Goal: Task Accomplishment & Management: Manage account settings

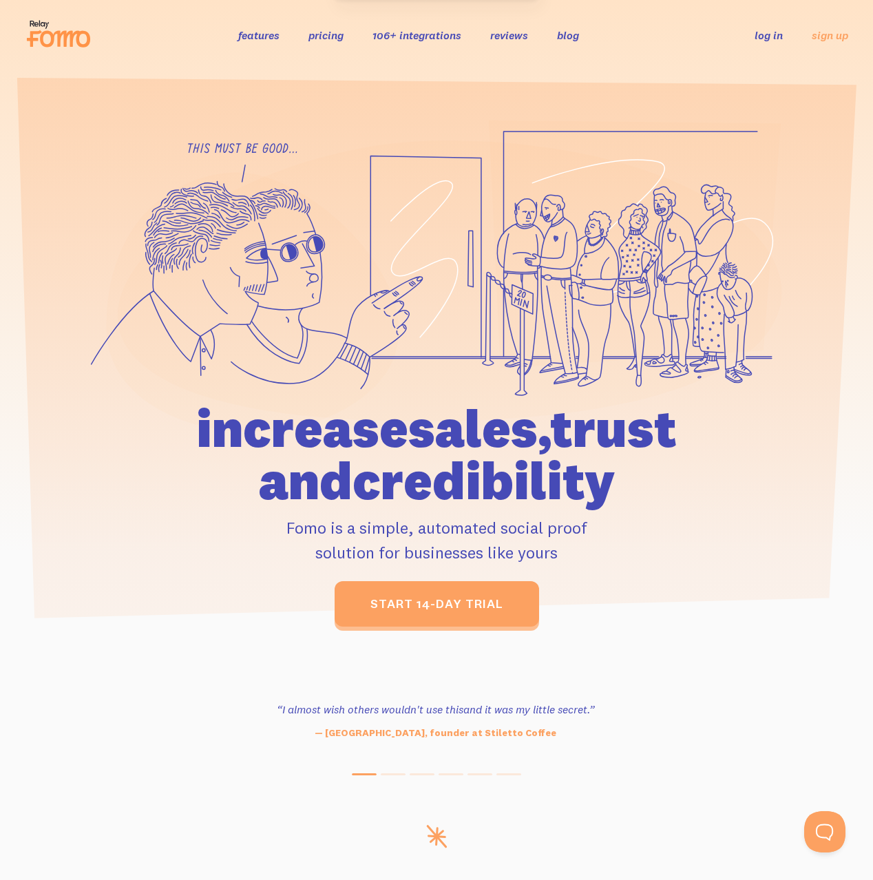
click at [765, 43] on li "log in" at bounding box center [768, 35] width 28 height 16
click at [767, 36] on link "log in" at bounding box center [768, 35] width 28 height 14
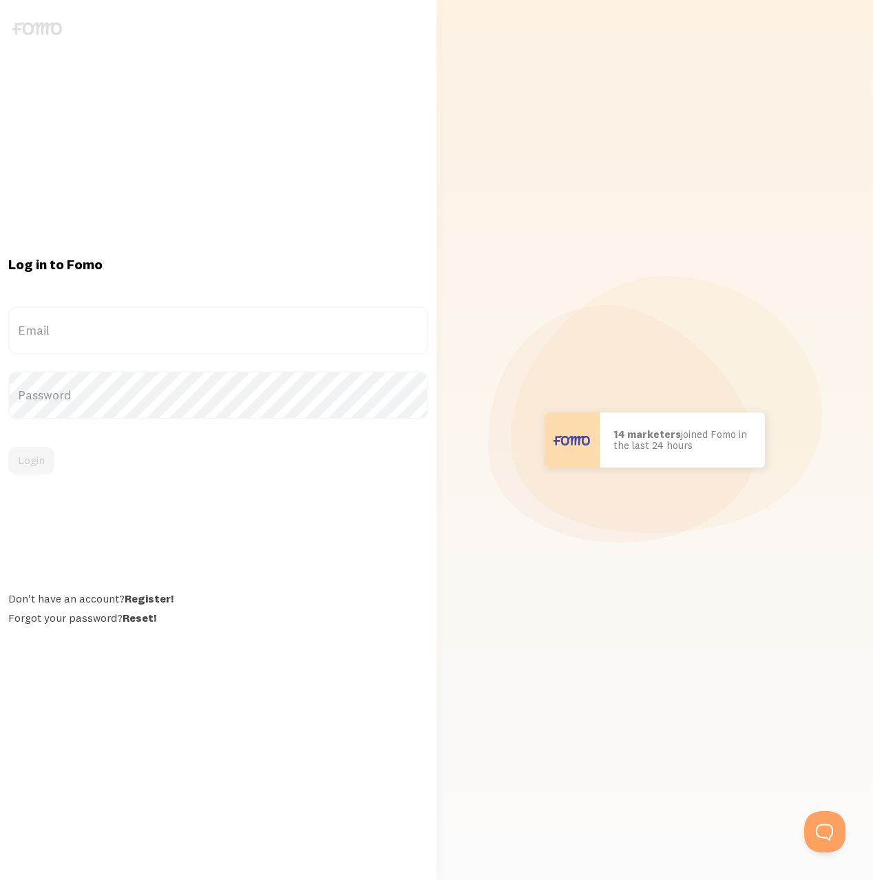
click at [81, 327] on label "Email" at bounding box center [218, 330] width 420 height 48
click at [81, 327] on input "Email" at bounding box center [218, 330] width 420 height 48
click at [96, 330] on label "Email" at bounding box center [218, 330] width 420 height 48
click at [96, 330] on input "Email" at bounding box center [218, 330] width 420 height 48
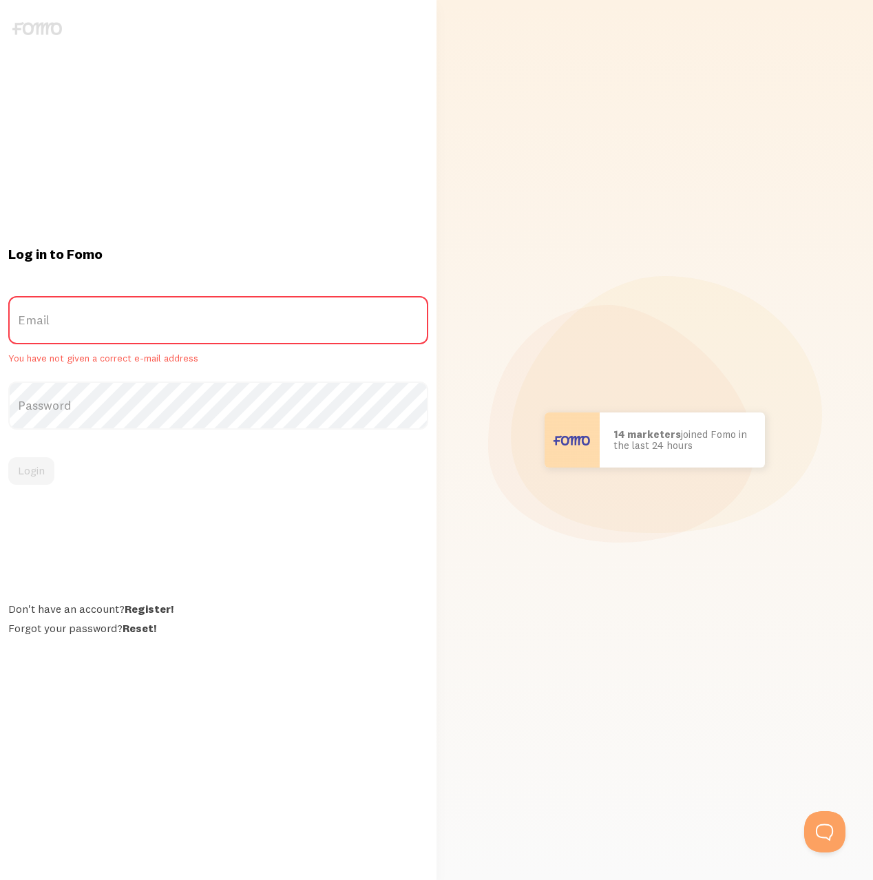
click at [58, 320] on label "Email" at bounding box center [218, 320] width 420 height 48
click at [58, 320] on input "Email" at bounding box center [218, 320] width 420 height 48
click at [49, 325] on label "Email" at bounding box center [218, 320] width 420 height 48
click at [49, 325] on input "Email" at bounding box center [218, 320] width 420 height 48
click at [49, 325] on label "Email" at bounding box center [218, 320] width 420 height 48
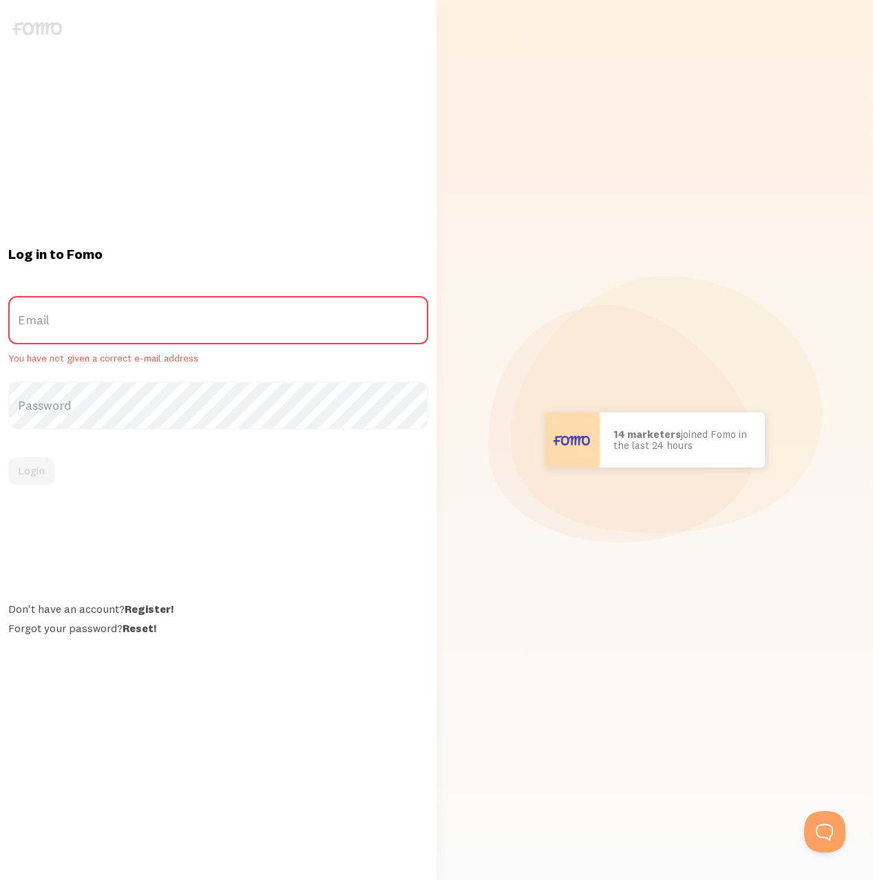
click at [49, 325] on input "Email" at bounding box center [218, 320] width 420 height 48
click at [49, 325] on label "Email" at bounding box center [218, 320] width 420 height 48
click at [49, 325] on input "Email" at bounding box center [218, 320] width 420 height 48
click at [62, 408] on label "Password" at bounding box center [218, 405] width 420 height 48
click at [43, 405] on label "Password" at bounding box center [218, 405] width 420 height 48
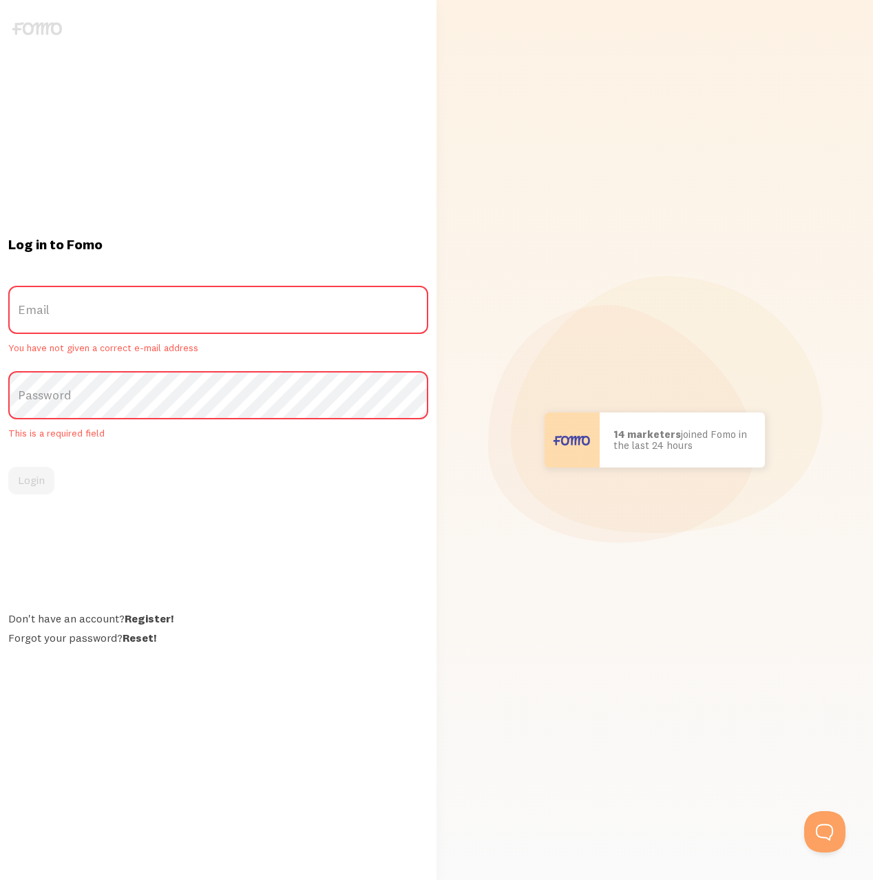
click at [45, 302] on label "Email" at bounding box center [218, 310] width 420 height 48
click at [45, 302] on input "Email" at bounding box center [218, 310] width 420 height 48
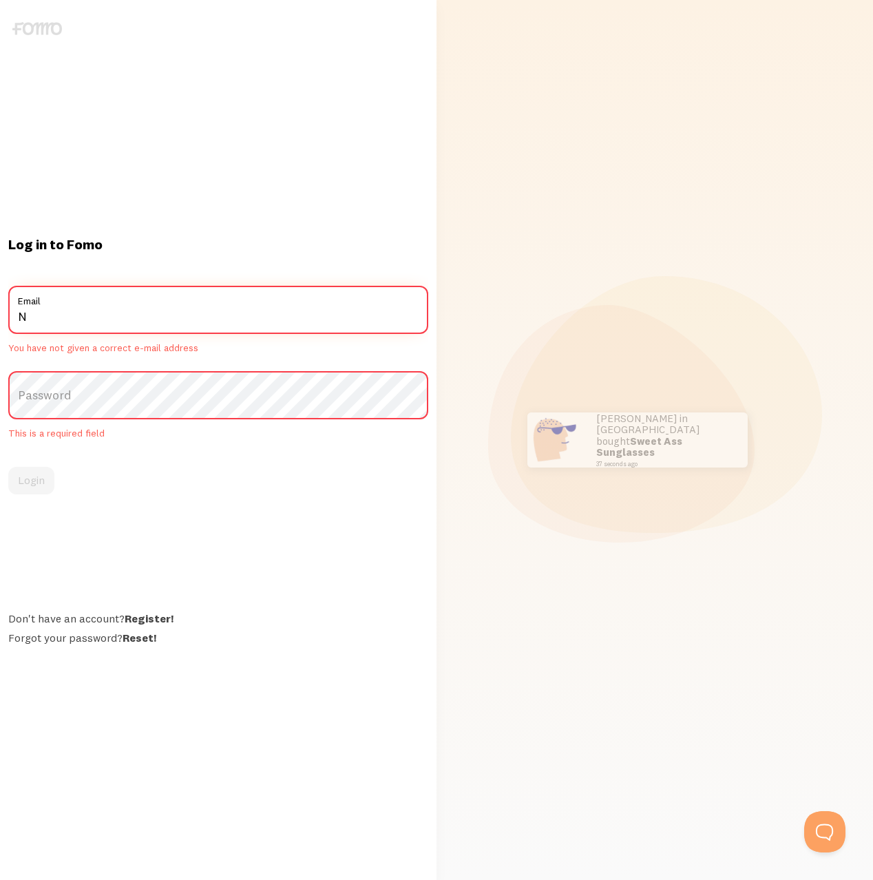
type input "[EMAIL_ADDRESS][DOMAIN_NAME]"
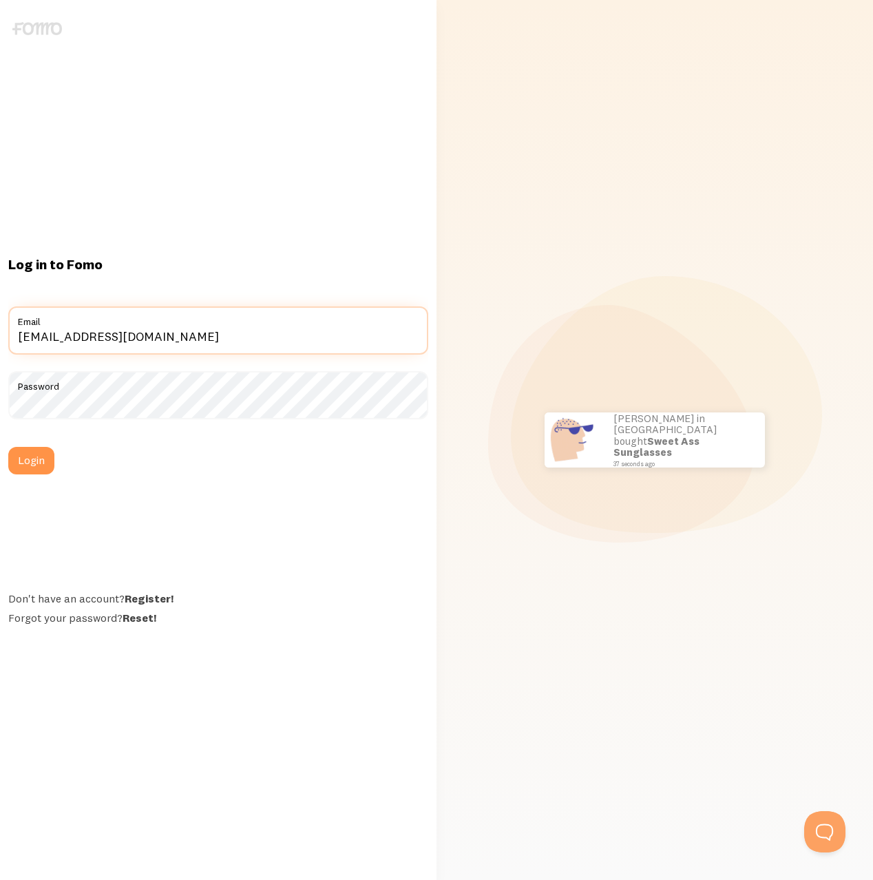
click at [8, 447] on button "Login" at bounding box center [31, 461] width 46 height 28
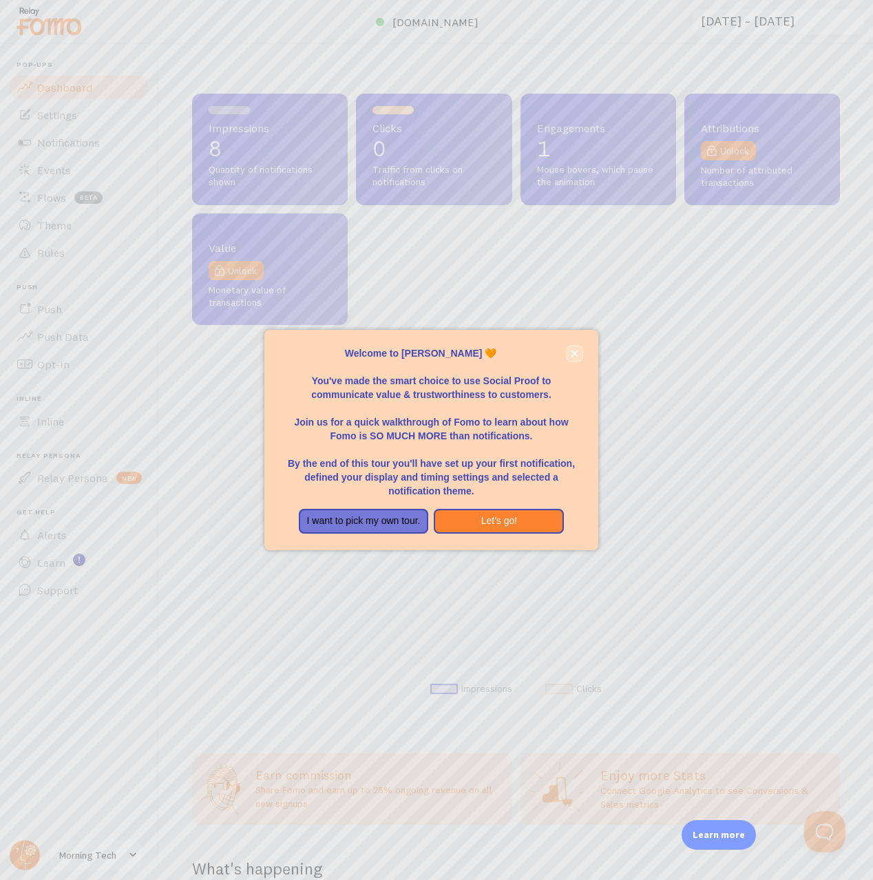
click at [574, 352] on icon "close," at bounding box center [575, 354] width 8 height 8
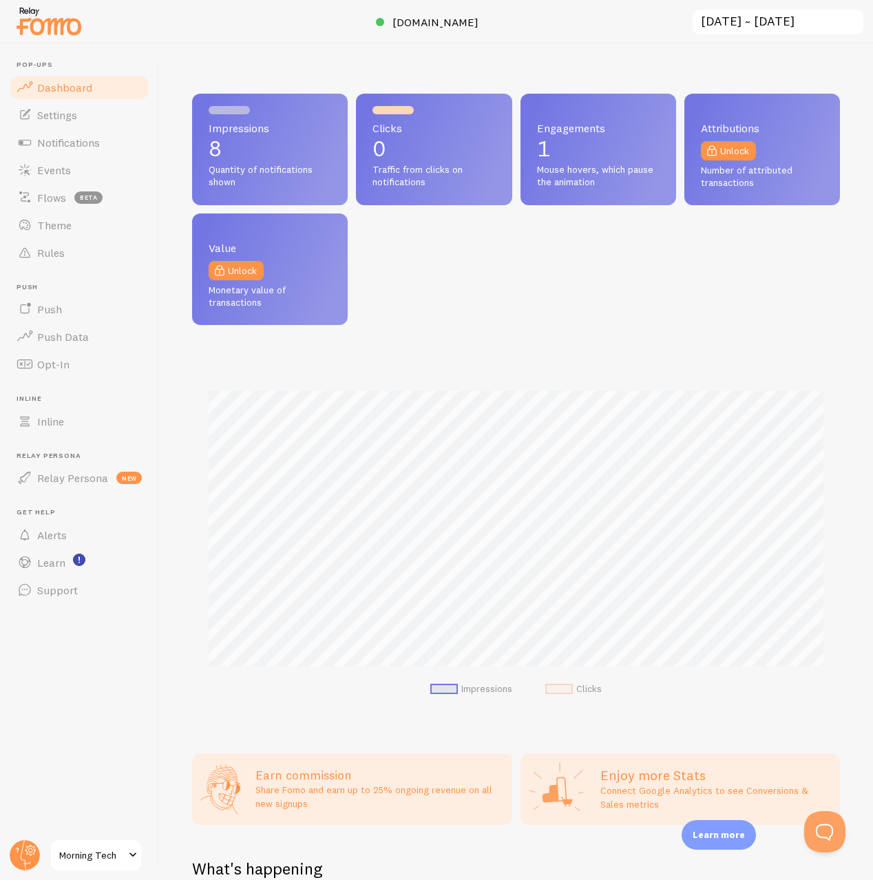
click at [80, 848] on span "Morning Tech" at bounding box center [91, 855] width 65 height 17
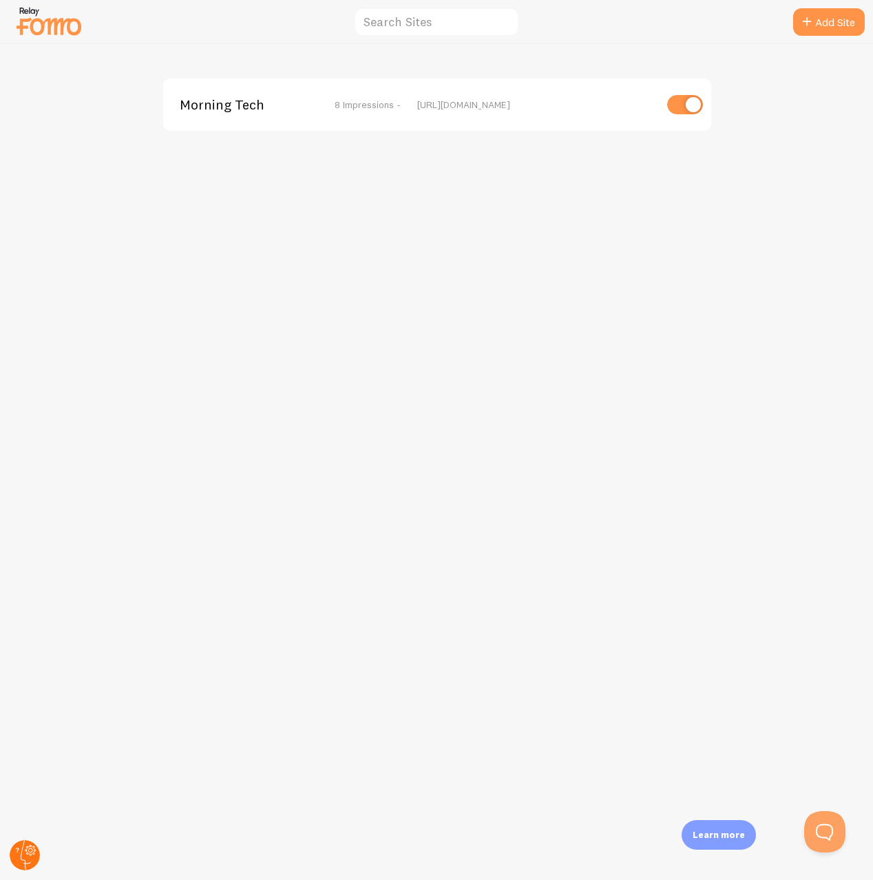
click at [23, 850] on circle at bounding box center [25, 855] width 30 height 30
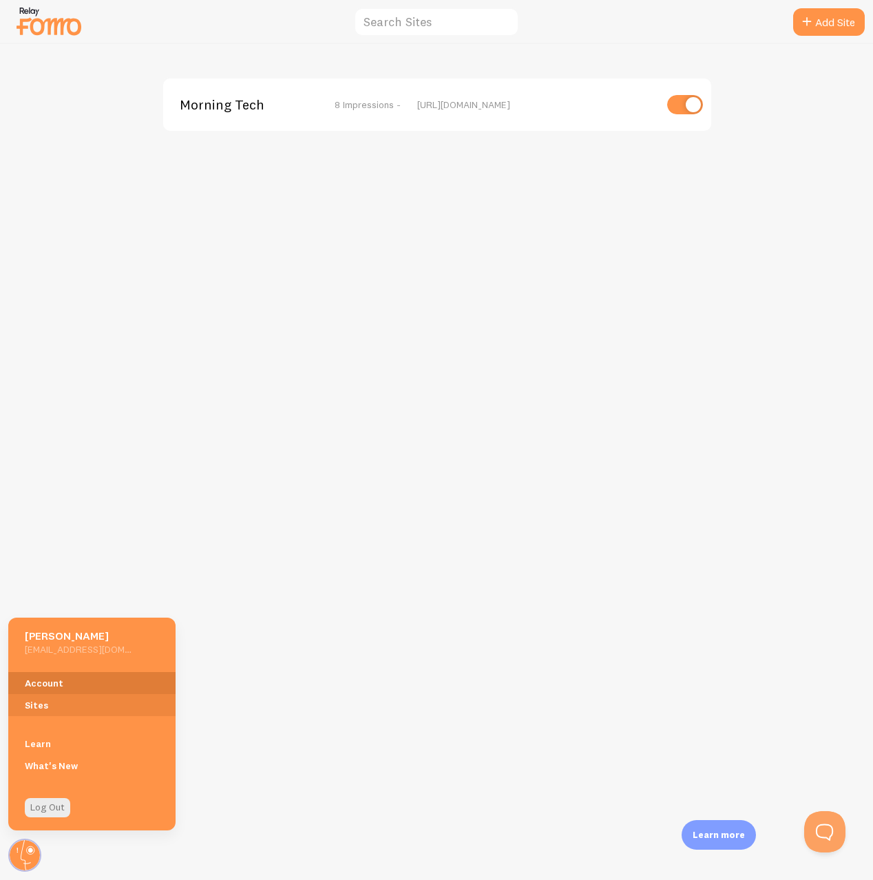
click at [52, 680] on link "Account" at bounding box center [91, 683] width 167 height 22
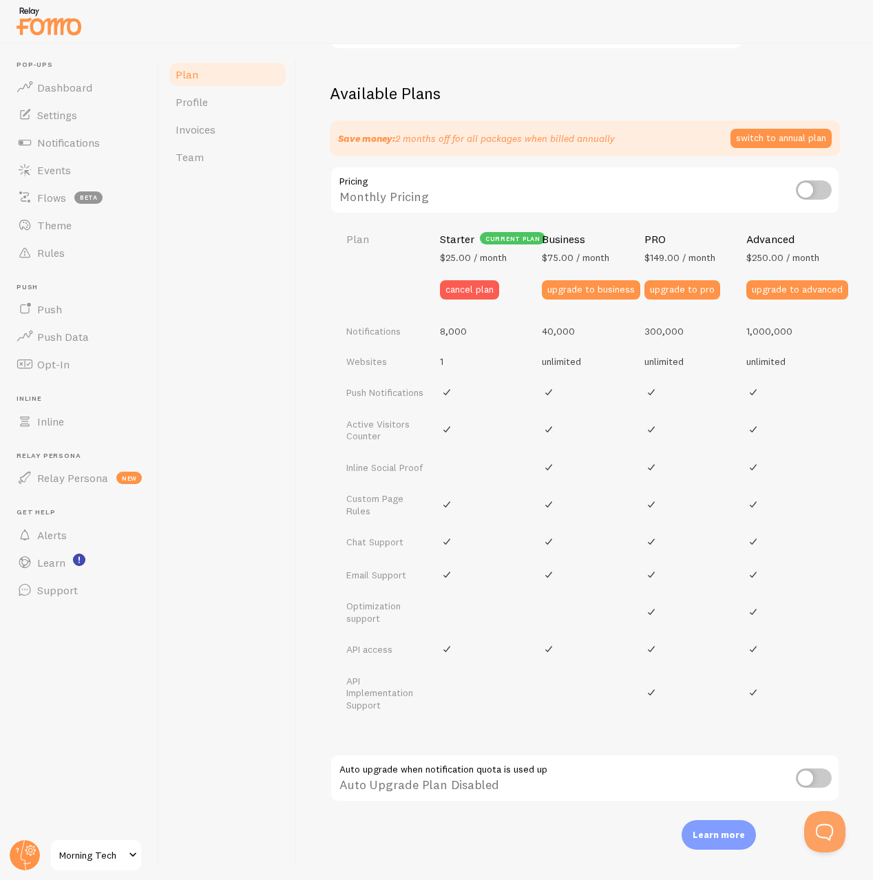
scroll to position [438, 0]
